Goal: Browse casually: Explore the website without a specific task or goal

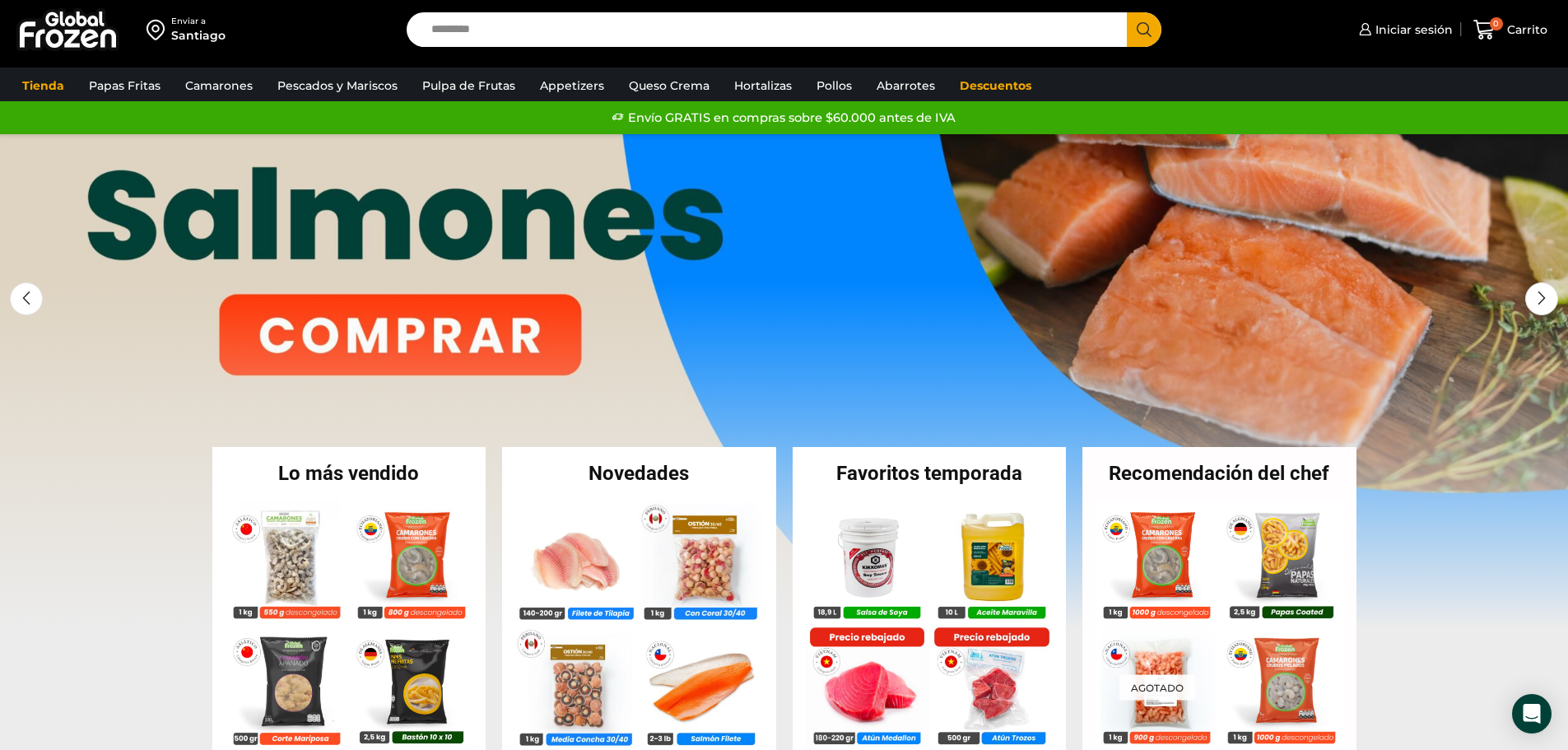
click at [456, 322] on link "1 / 3" at bounding box center [784, 381] width 1568 height 494
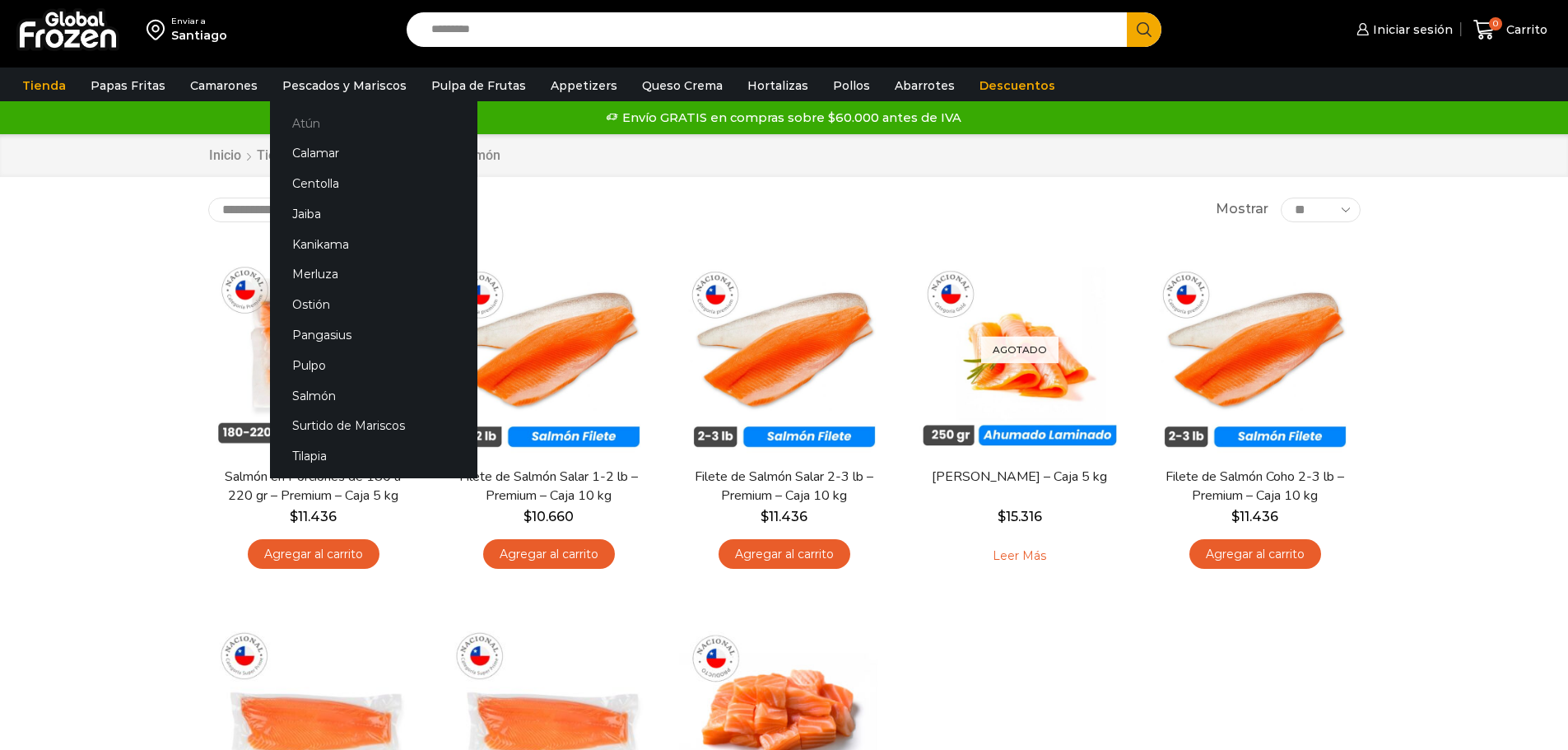
click at [305, 119] on link "Atún" at bounding box center [374, 122] width 207 height 30
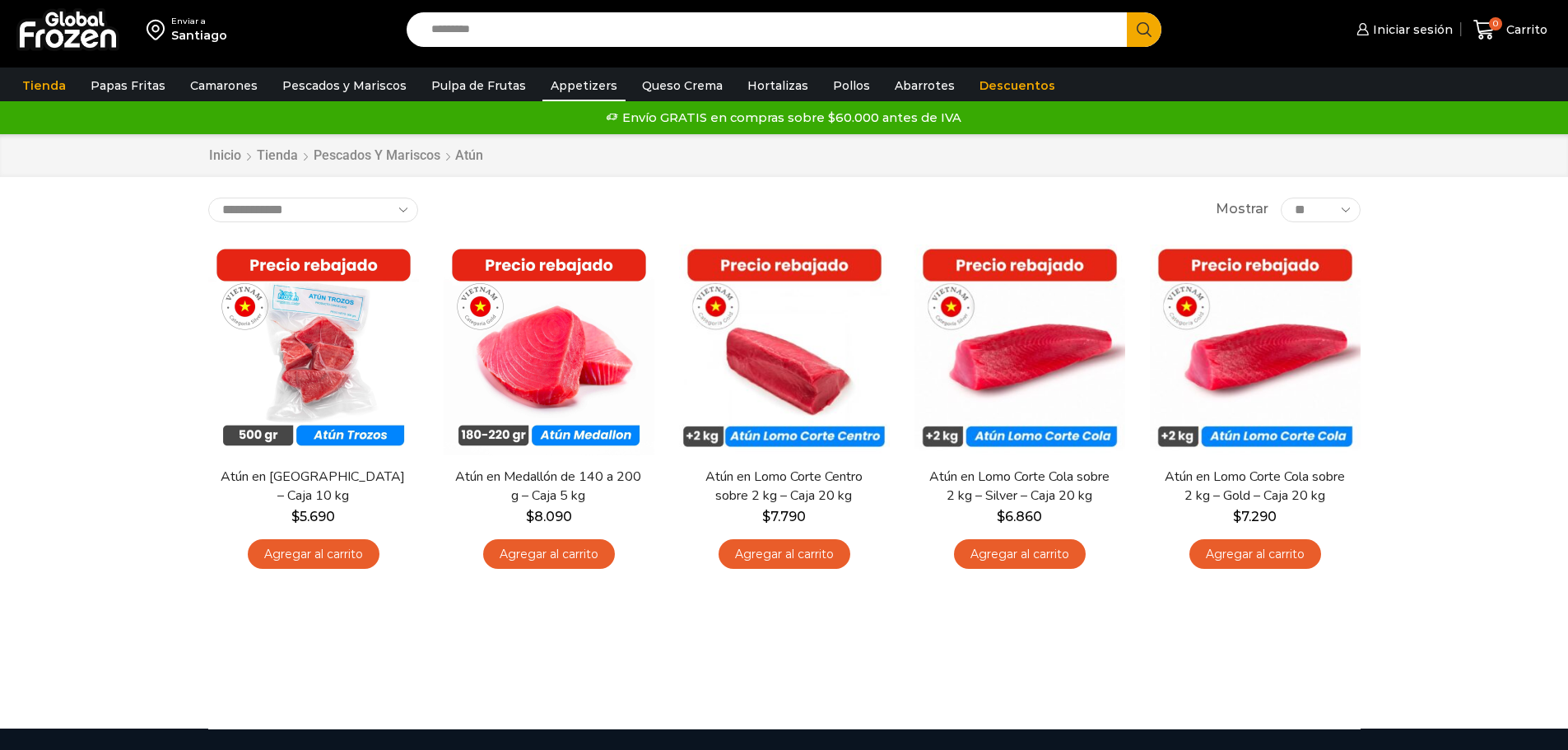
click at [561, 84] on link "Appetizers" at bounding box center [584, 85] width 84 height 31
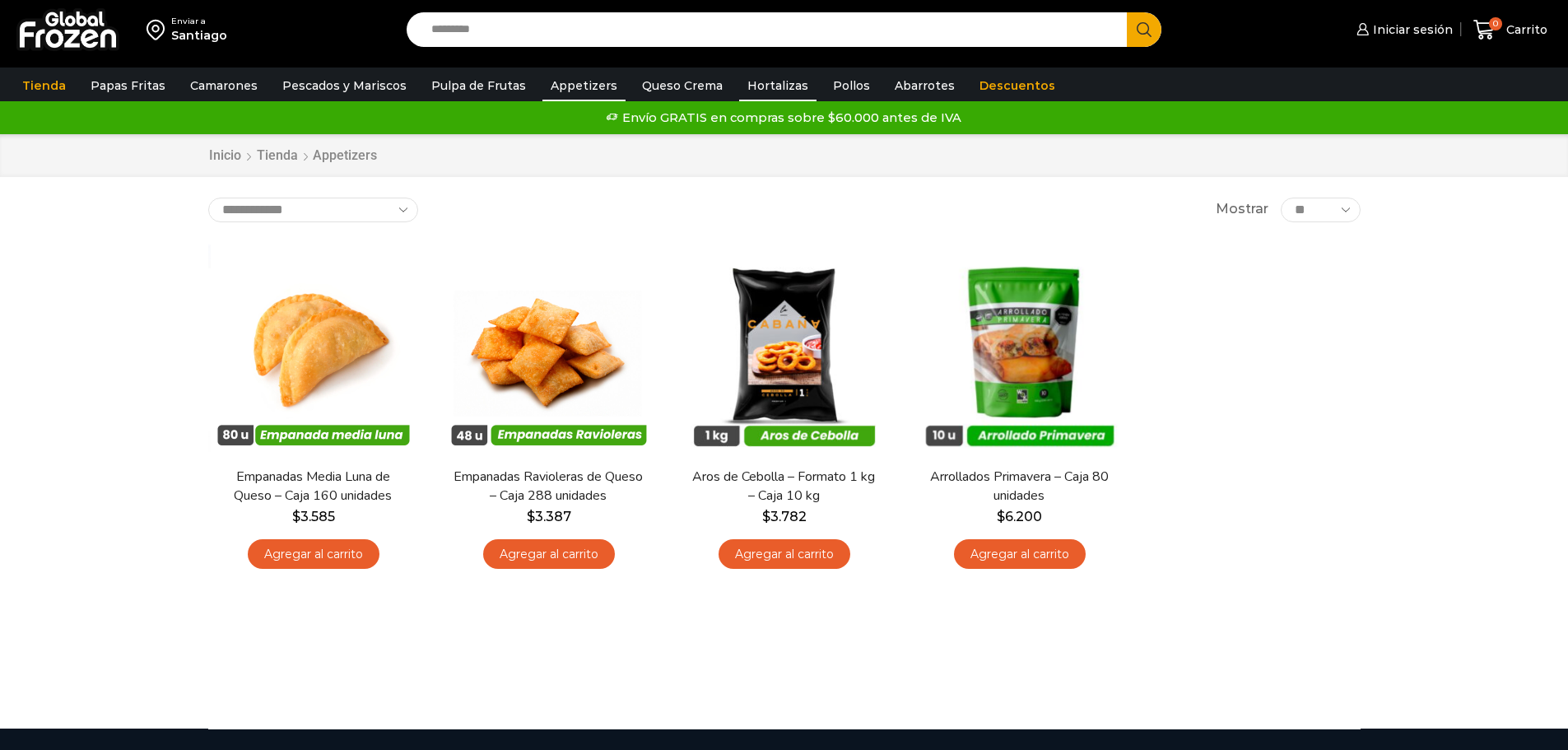
click at [751, 79] on link "Hortalizas" at bounding box center [778, 85] width 77 height 31
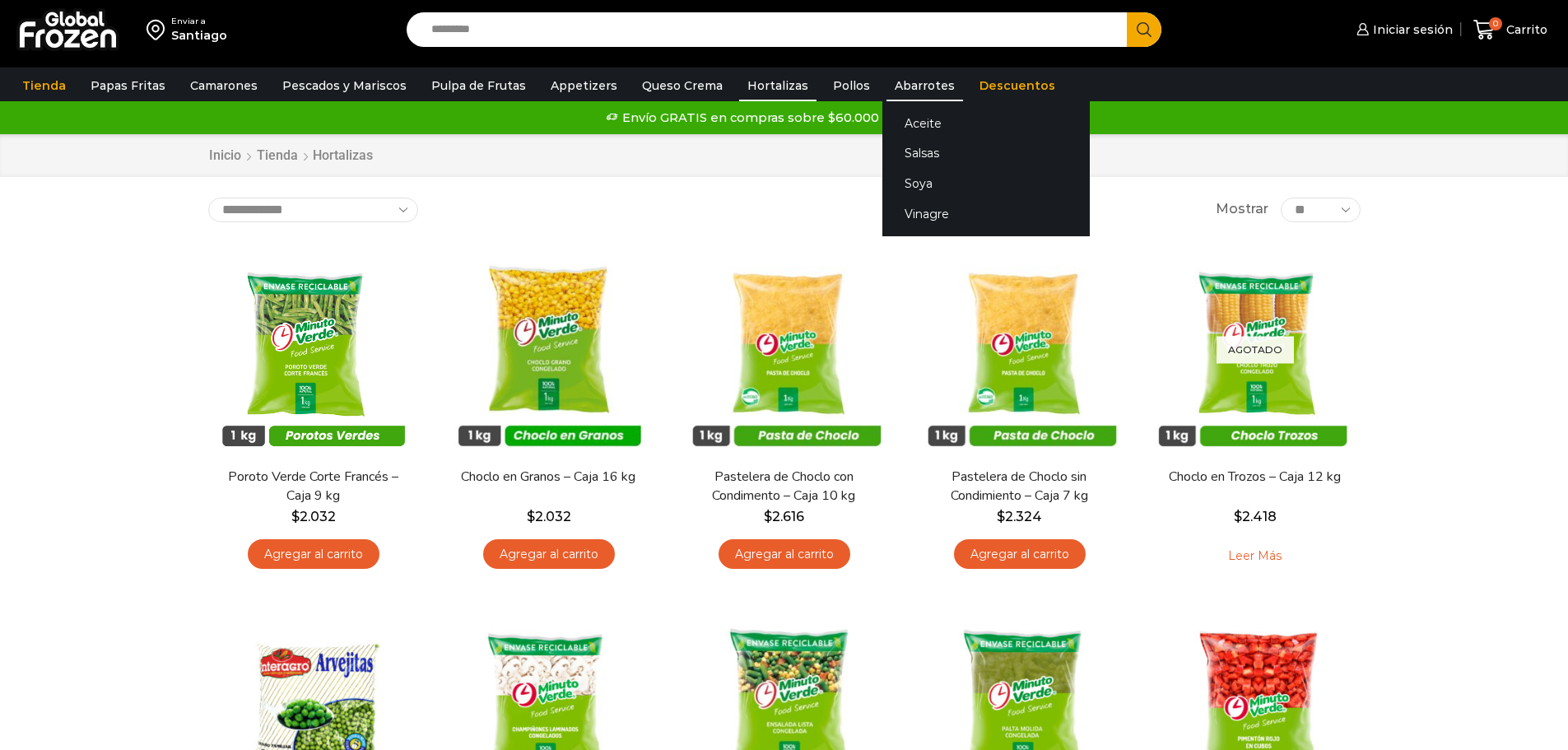
click at [901, 78] on link "Abarrotes" at bounding box center [924, 85] width 76 height 31
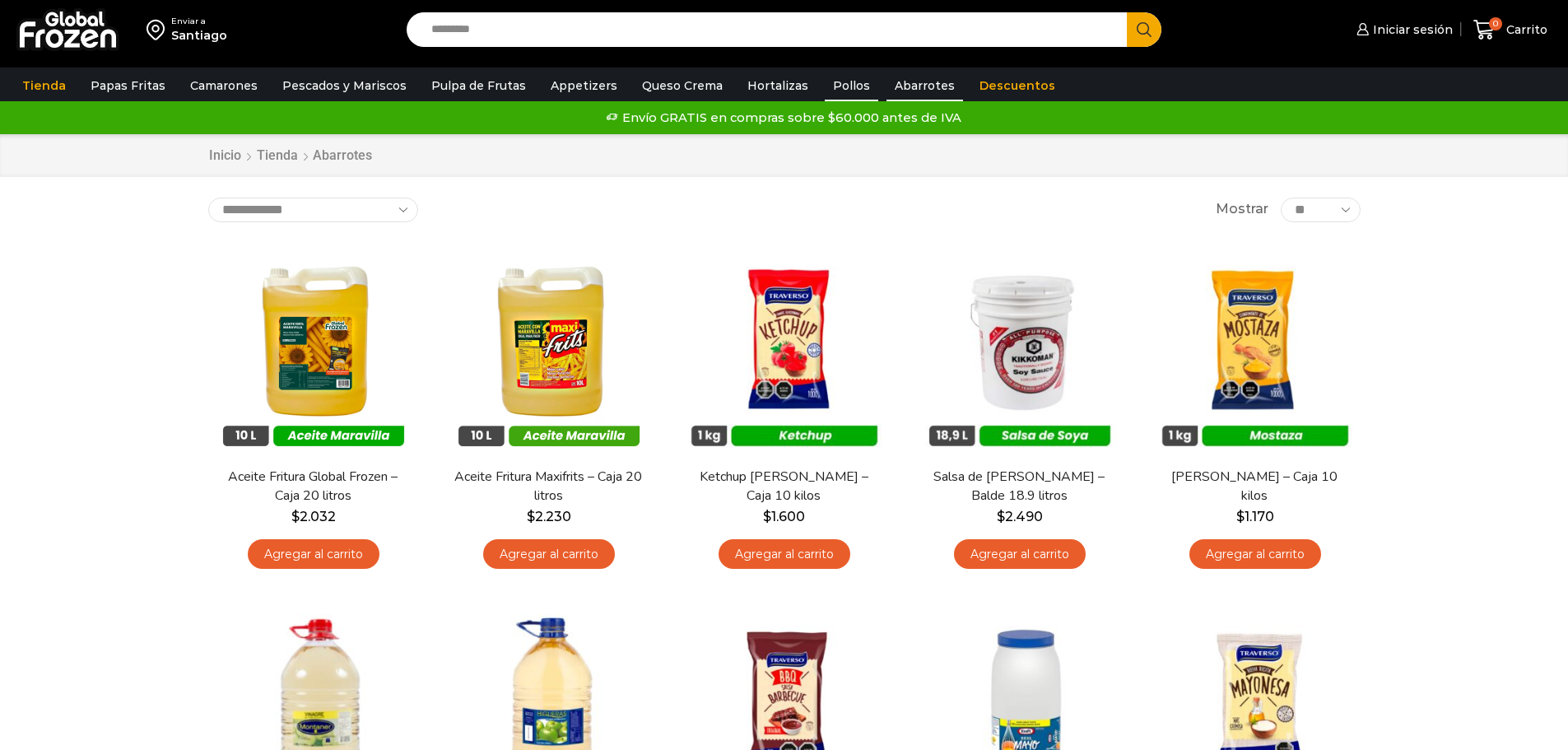
click at [824, 85] on link "Pollos" at bounding box center [851, 85] width 53 height 31
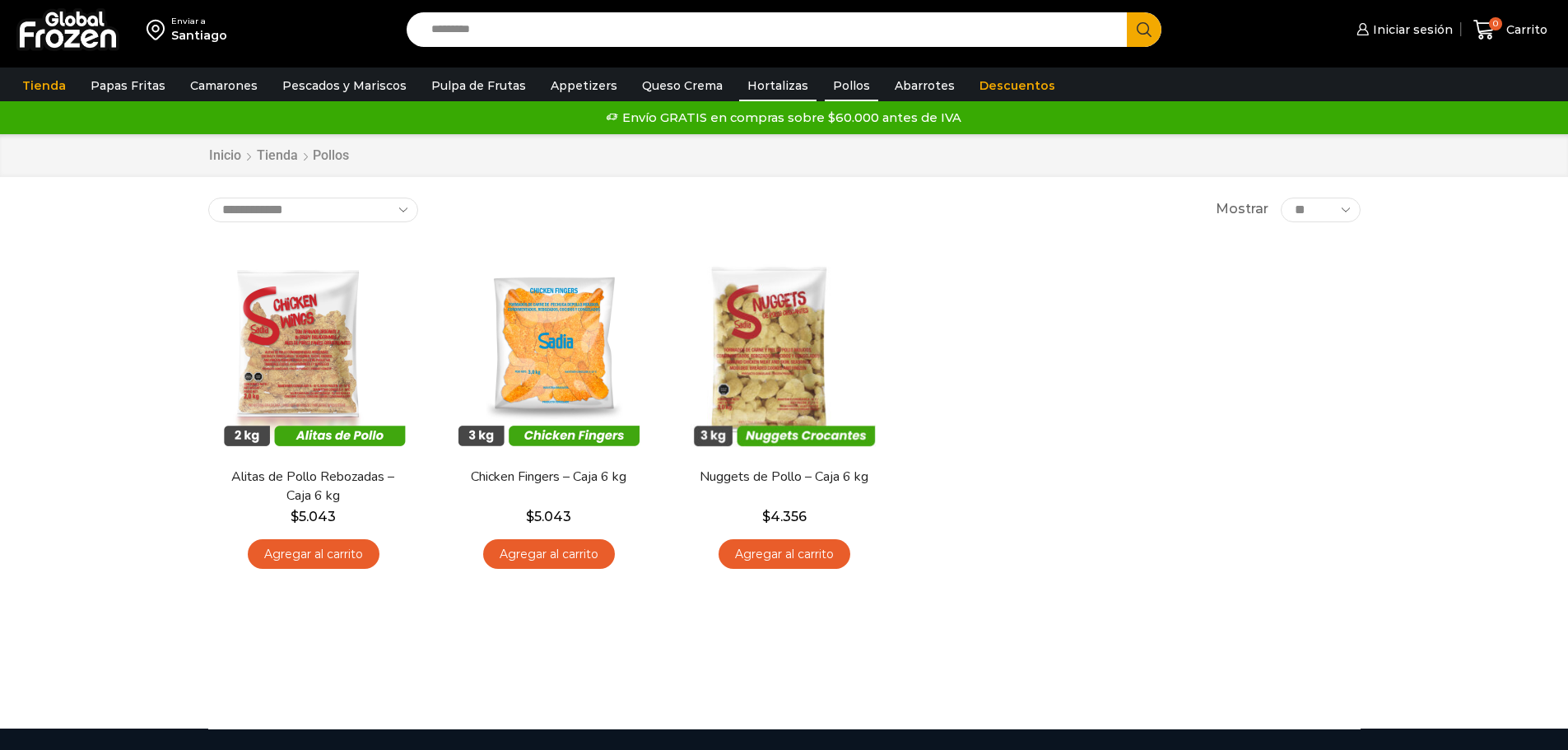
click at [768, 92] on link "Hortalizas" at bounding box center [778, 85] width 77 height 31
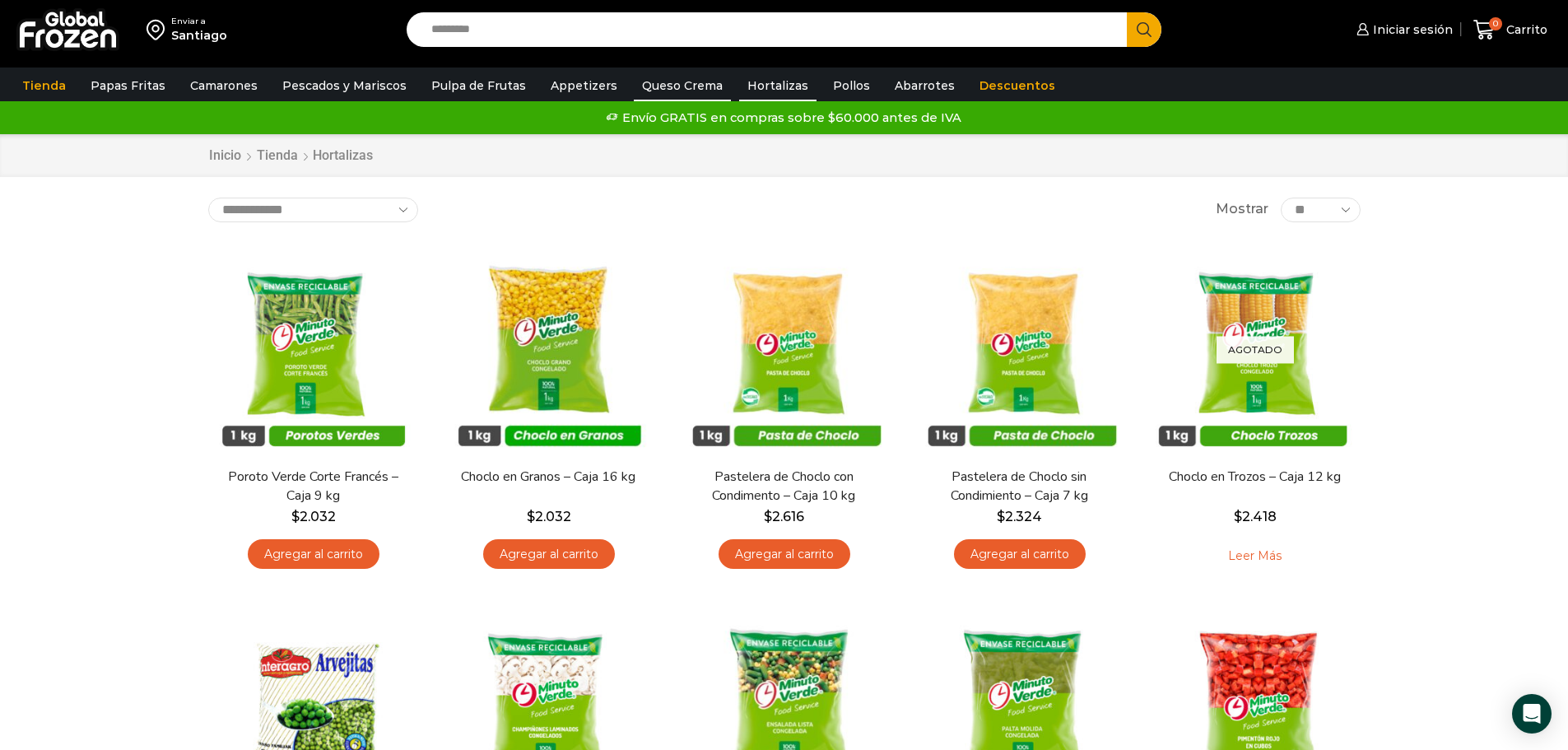
click at [696, 92] on link "Queso Crema" at bounding box center [682, 85] width 97 height 31
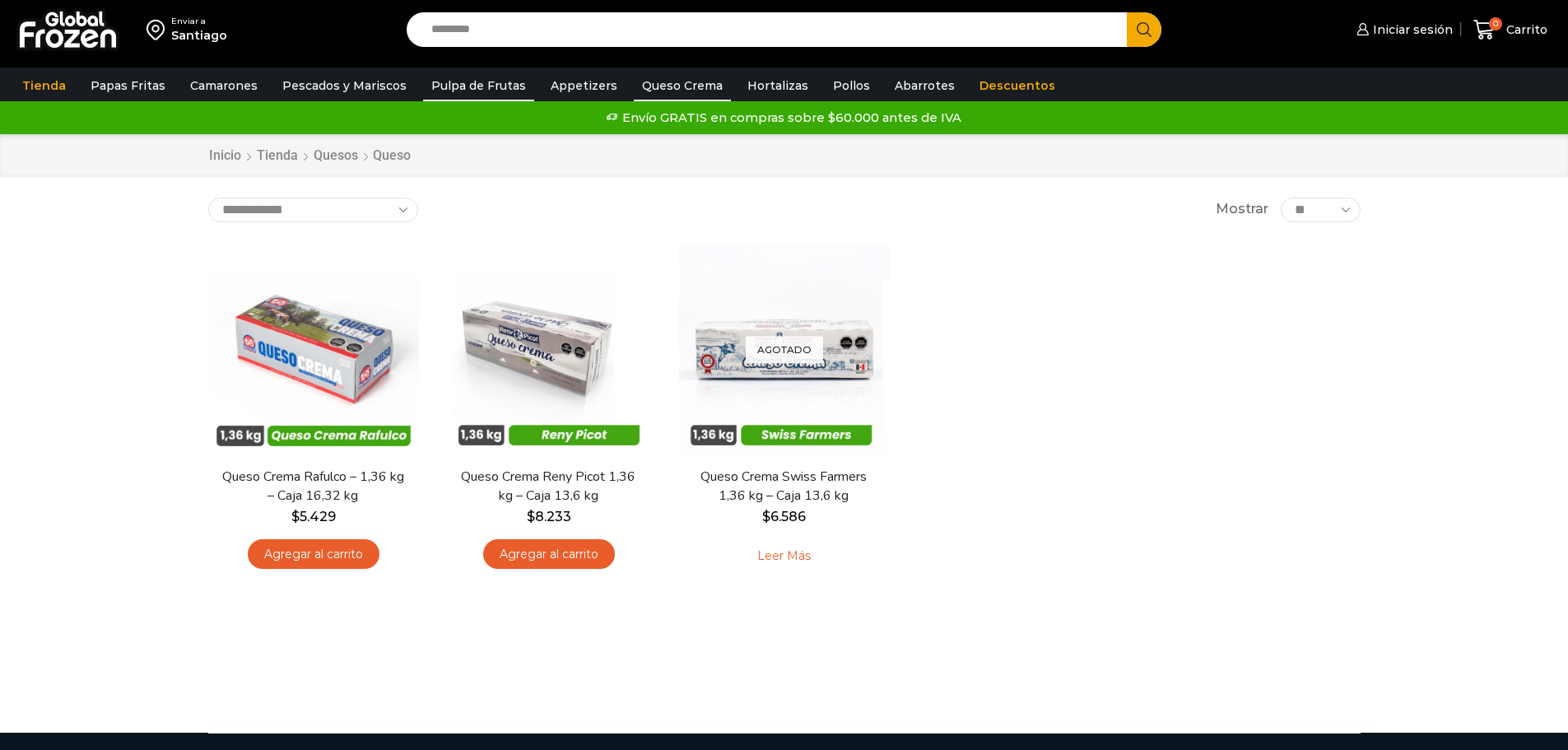
click at [488, 89] on link "Pulpa de Frutas" at bounding box center [478, 85] width 111 height 31
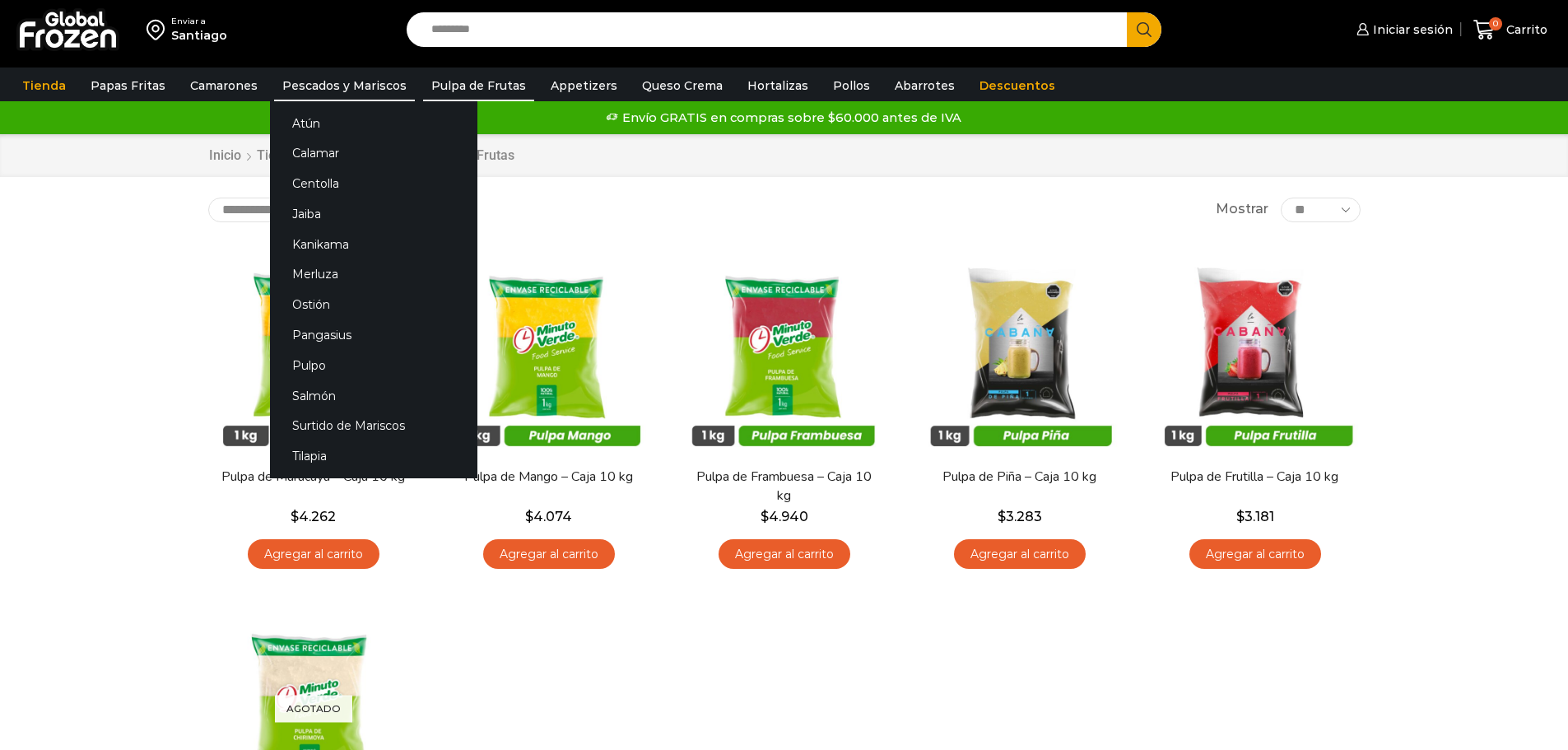
click at [393, 86] on link "Pescados y Mariscos" at bounding box center [344, 85] width 140 height 31
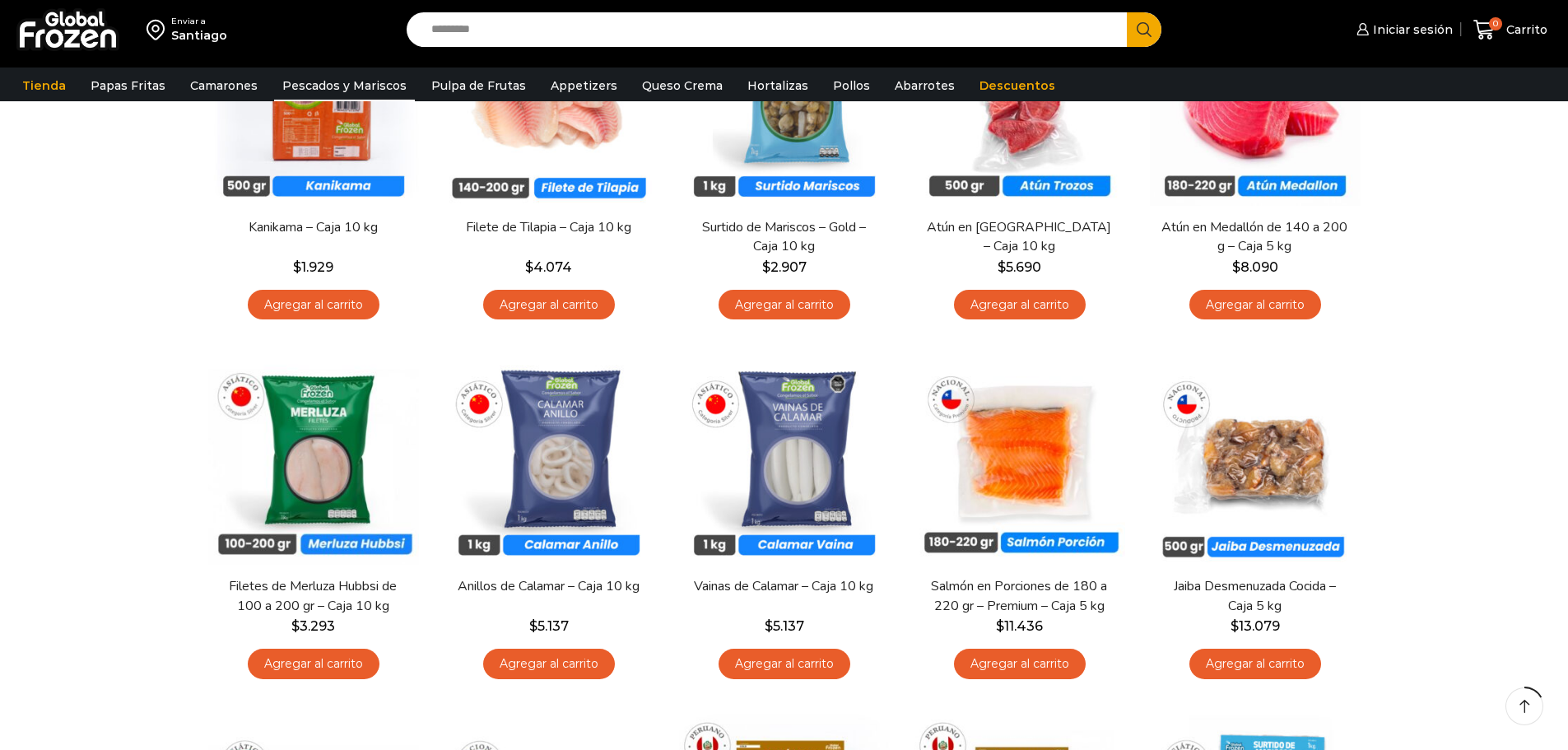
scroll to position [281, 0]
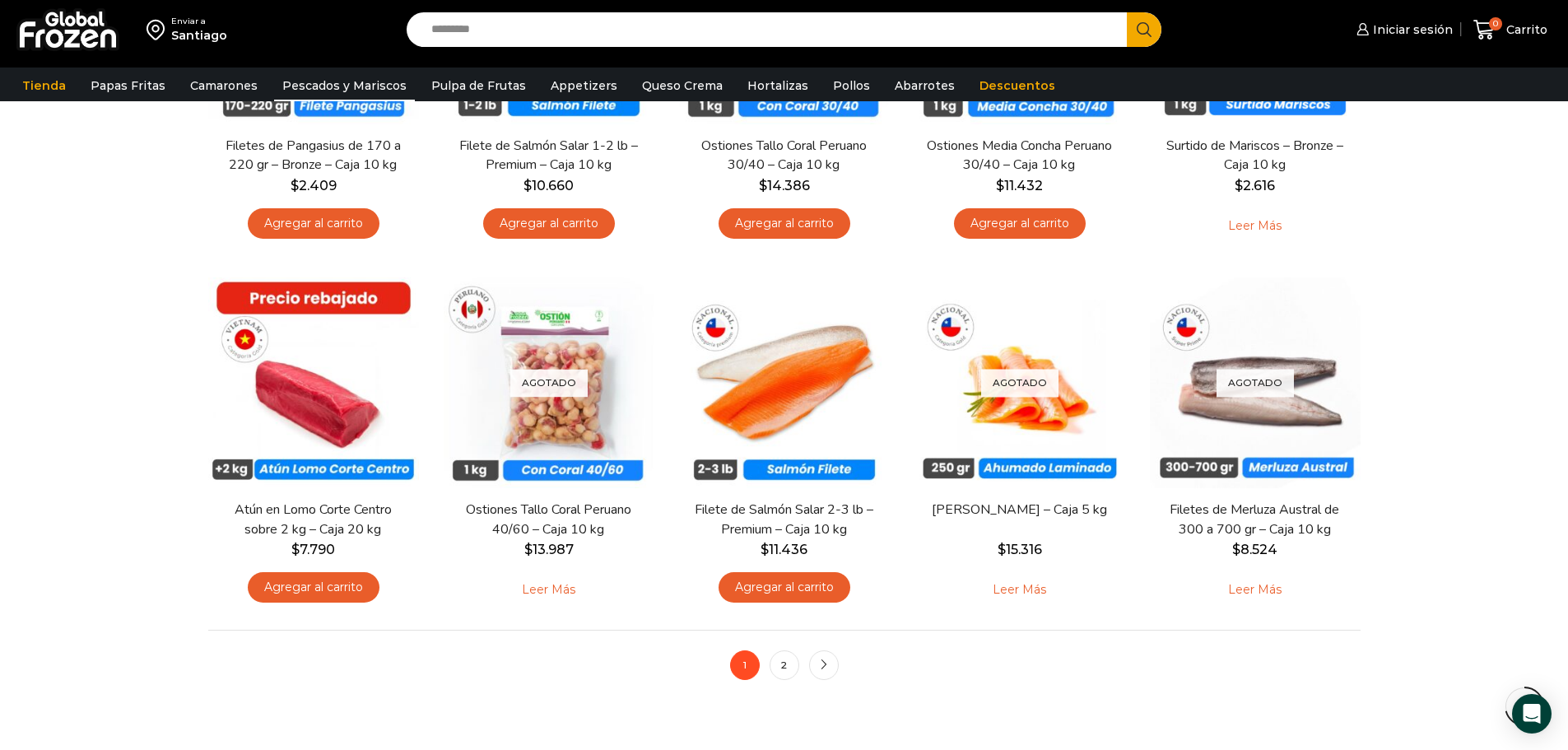
scroll to position [1062, 0]
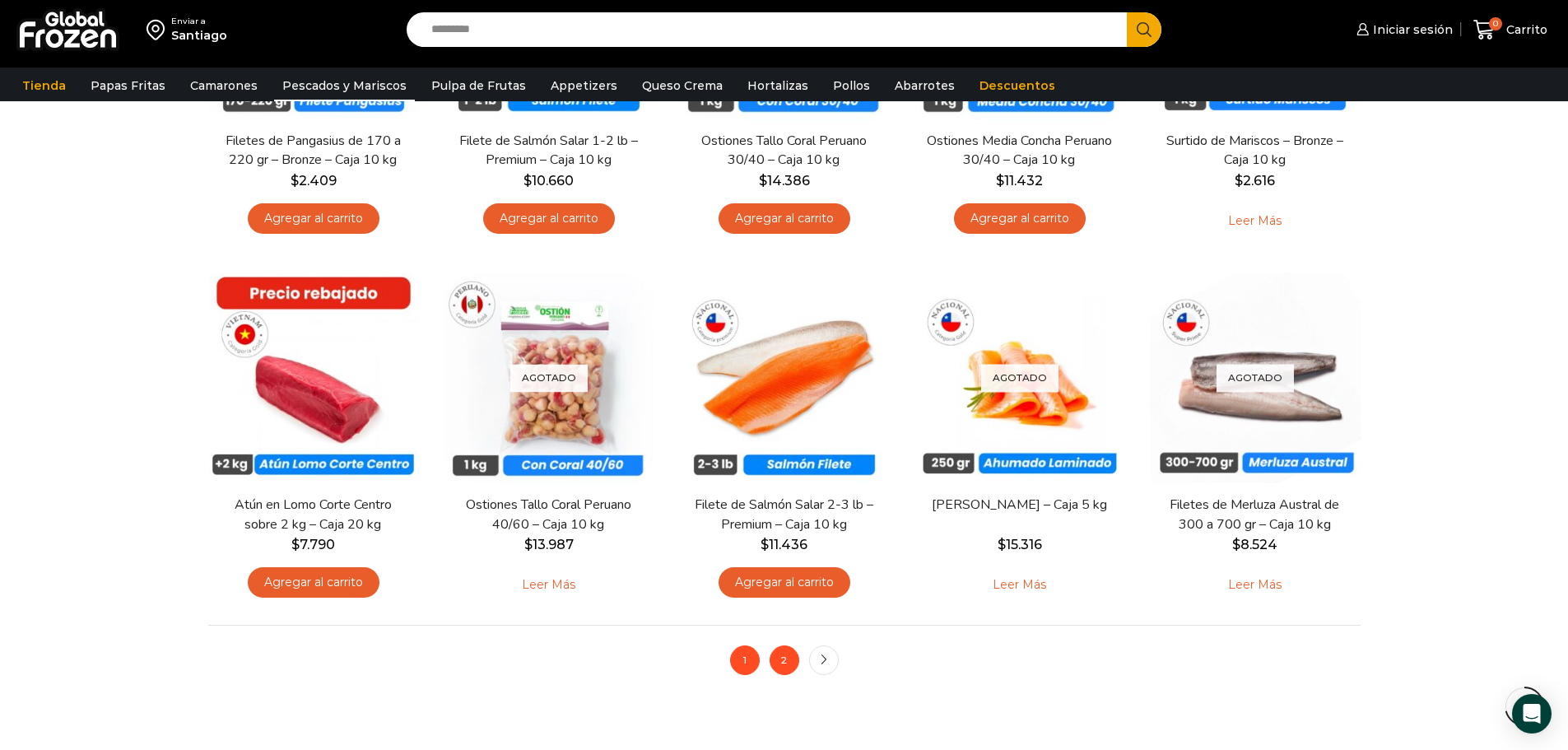
click at [783, 654] on link "2" at bounding box center [784, 660] width 29 height 29
